Goal: Task Accomplishment & Management: Manage account settings

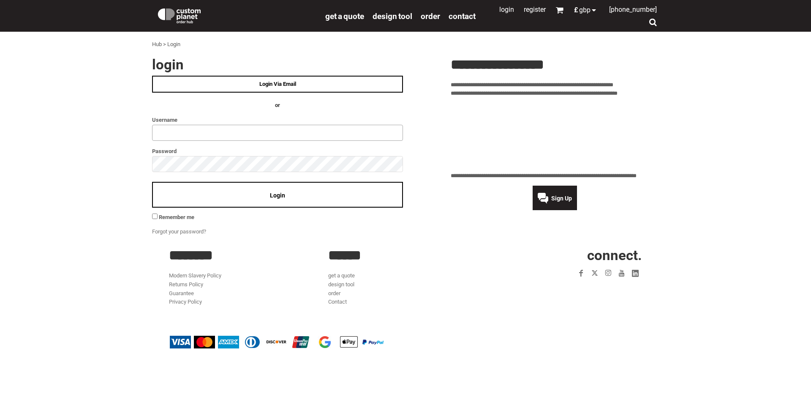
type input "**********"
click at [276, 203] on div "Login" at bounding box center [277, 195] width 251 height 26
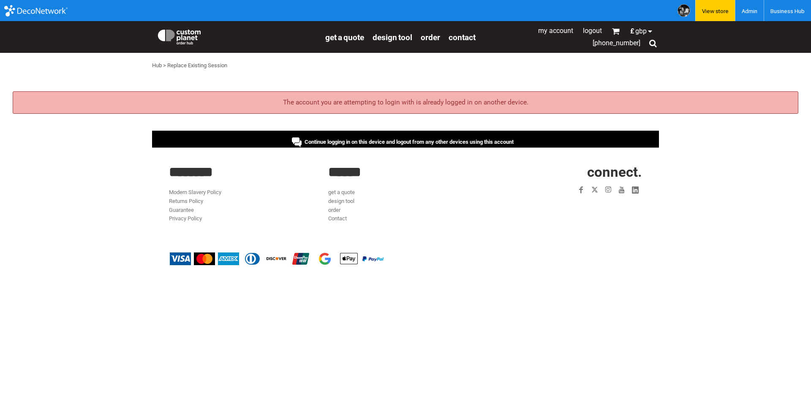
click at [368, 135] on div "Continue logging in on this device and logout from any other devices using this…" at bounding box center [405, 139] width 507 height 17
